Goal: Task Accomplishment & Management: Use online tool/utility

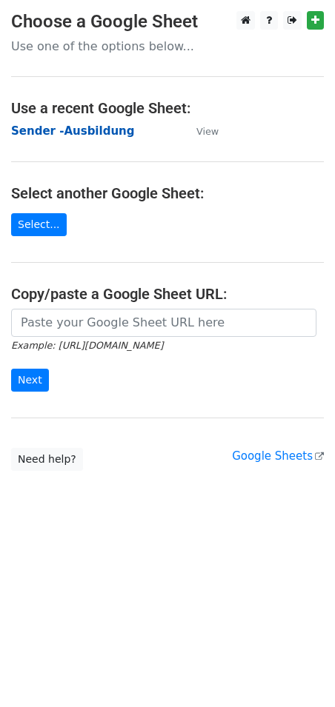
click at [72, 124] on strong "Sender -Ausbildung" at bounding box center [72, 130] width 123 height 13
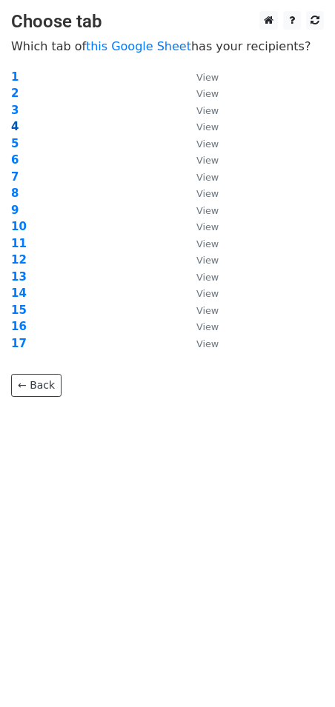
click at [15, 124] on strong "4" at bounding box center [14, 126] width 7 height 13
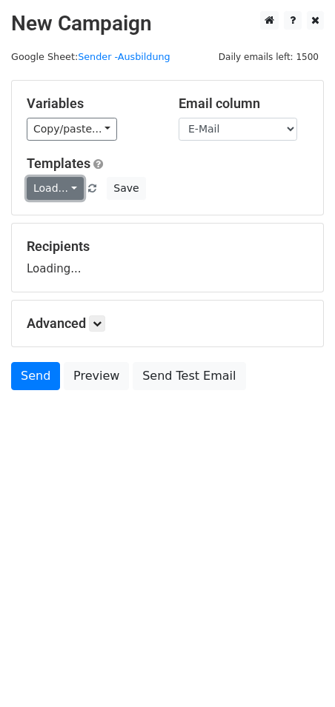
click at [54, 190] on link "Load..." at bounding box center [55, 188] width 57 height 23
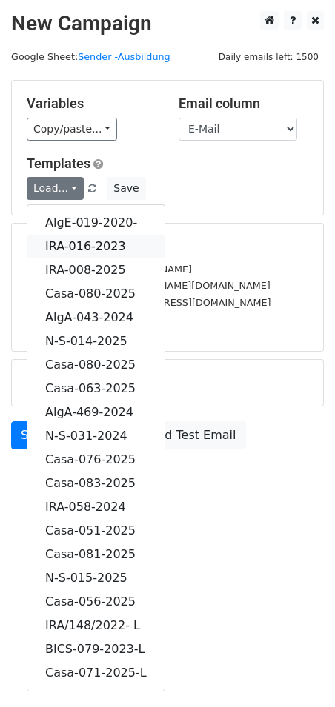
click at [96, 240] on link "IRA-016-2023" at bounding box center [95, 247] width 137 height 24
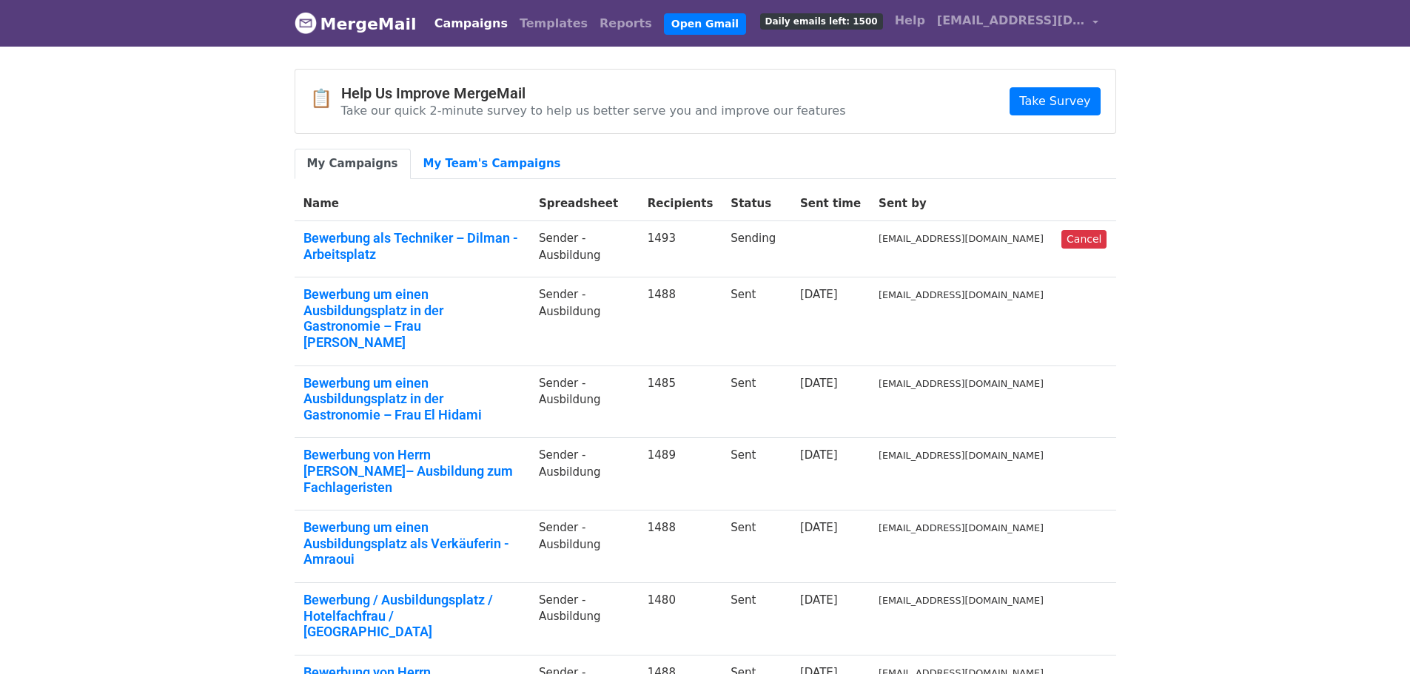
drag, startPoint x: 204, startPoint y: 223, endPoint x: 494, endPoint y: 1, distance: 365.4
click at [205, 221] on body "MergeMail Campaigns Templates Reports Open Gmail Daily emails left: 1500 Help b…" at bounding box center [705, 521] width 1410 height 1043
drag, startPoint x: 1316, startPoint y: 197, endPoint x: 1210, endPoint y: 184, distance: 106.7
click at [1313, 195] on body "MergeMail Campaigns Templates Reports Open Gmail Daily emails left: 1498 Help b…" at bounding box center [705, 521] width 1410 height 1043
click at [354, 21] on link "MergeMail" at bounding box center [356, 23] width 122 height 31
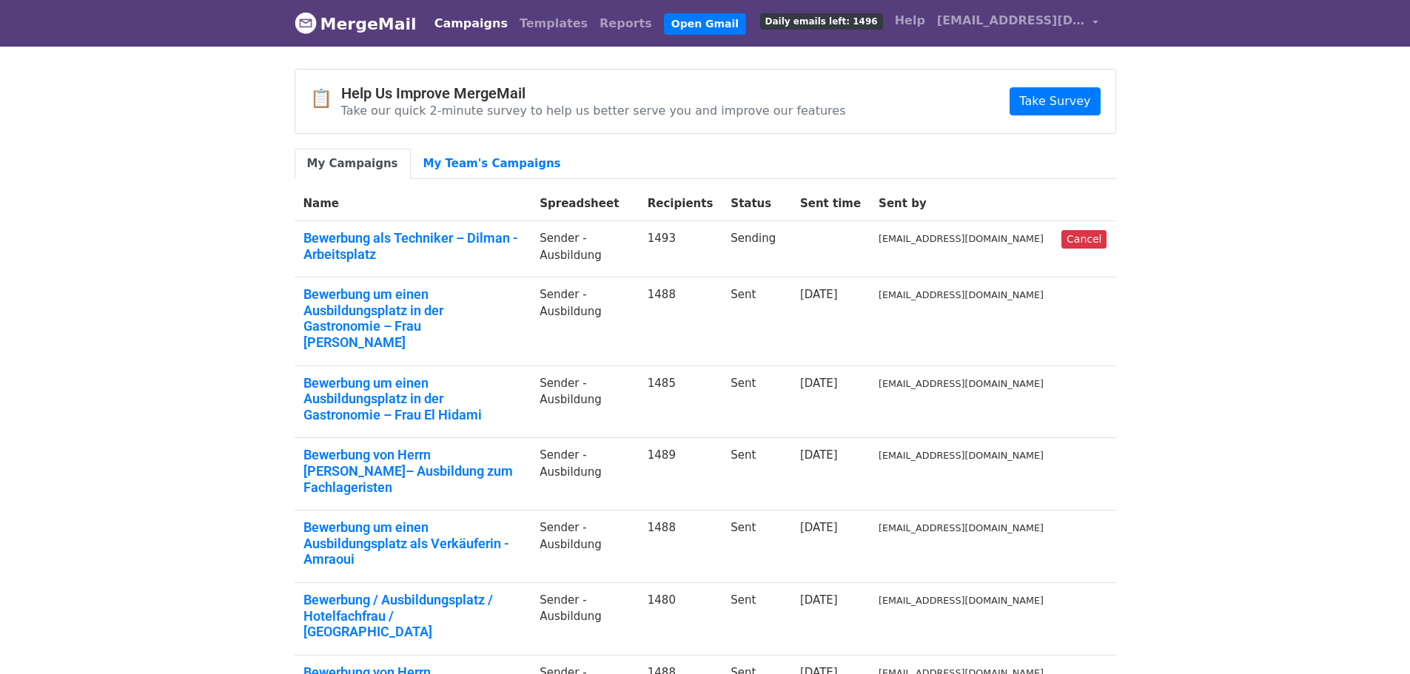
drag, startPoint x: 1224, startPoint y: 126, endPoint x: 1055, endPoint y: 44, distance: 187.4
click at [1211, 118] on body "MergeMail Campaigns Templates Reports Open Gmail Daily emails left: 1496 Help […" at bounding box center [705, 521] width 1410 height 1043
click at [1073, 12] on span "[EMAIL_ADDRESS][DOMAIN_NAME]" at bounding box center [1011, 21] width 148 height 18
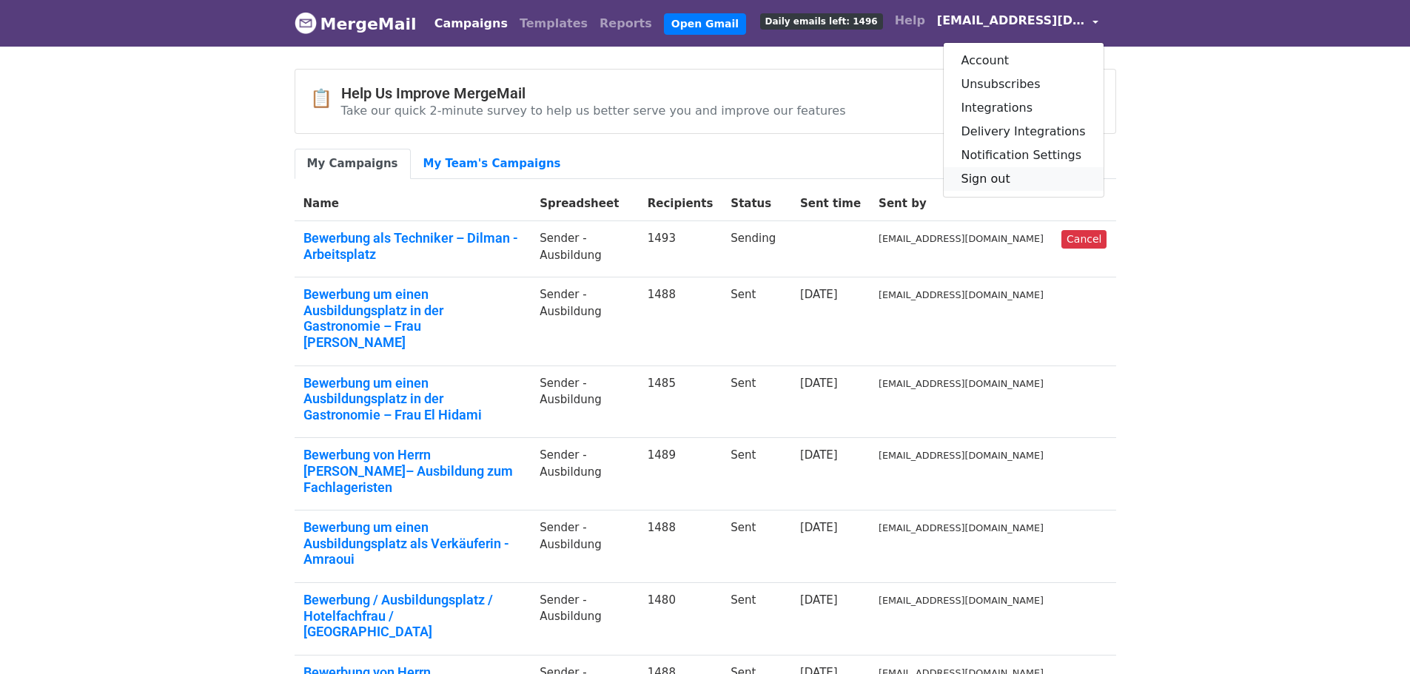
drag, startPoint x: 1007, startPoint y: 182, endPoint x: 697, endPoint y: 44, distance: 339.4
click at [1007, 181] on link "Sign out" at bounding box center [1024, 179] width 160 height 24
